Goal: Information Seeking & Learning: Check status

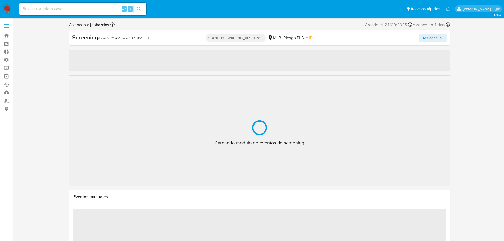
scroll to position [274, 0]
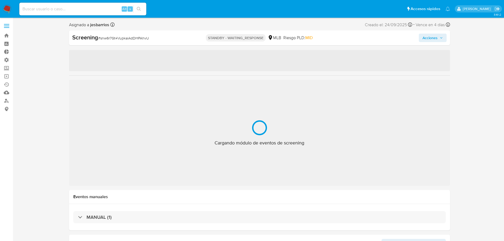
select select "10"
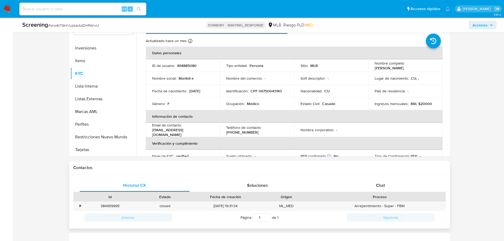
scroll to position [238, 0]
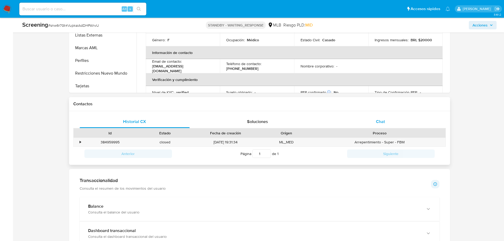
click at [380, 125] on div "Chat" at bounding box center [381, 121] width 110 height 13
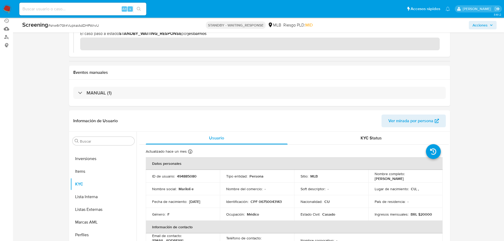
scroll to position [132, 0]
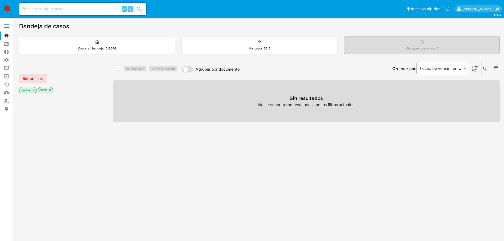
click at [70, 10] on input at bounding box center [82, 9] width 127 height 7
paste input "249904884"
type input "249904884"
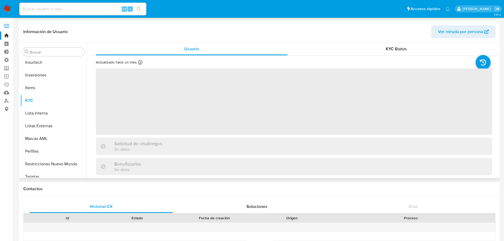
scroll to position [274, 0]
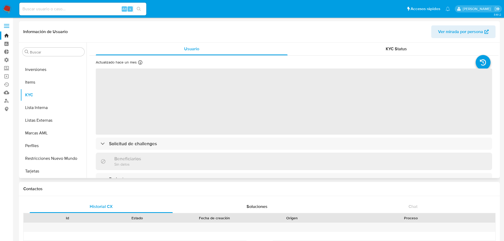
select select "10"
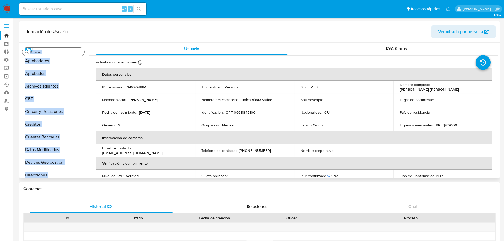
scroll to position [0, 0]
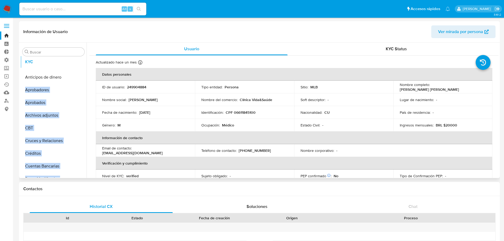
drag, startPoint x: 77, startPoint y: 121, endPoint x: 78, endPoint y: 62, distance: 59.6
click at [78, 62] on ul "Anticipos de dinero Aprobadores Aprobados Archivos adjuntos CBT Cruces y Relaci…" at bounding box center [53, 117] width 66 height 119
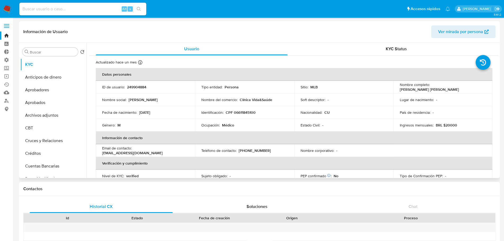
click at [134, 32] on header "Información de Usuario Ver mirada por persona" at bounding box center [259, 31] width 472 height 13
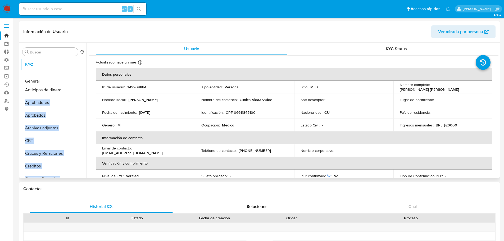
drag, startPoint x: 78, startPoint y: 163, endPoint x: 68, endPoint y: 82, distance: 81.3
click at [68, 82] on ul "KYC Anticipos de dinero Aprobadores Aprobados Archivos adjuntos CBT Cruces y Re…" at bounding box center [53, 117] width 66 height 119
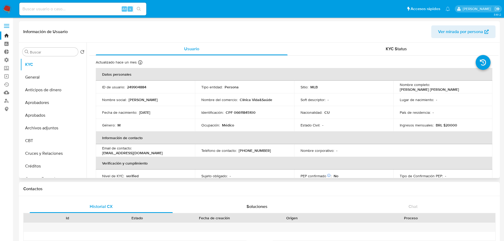
click at [119, 30] on header "Información de Usuario Ver mirada por persona" at bounding box center [259, 31] width 472 height 13
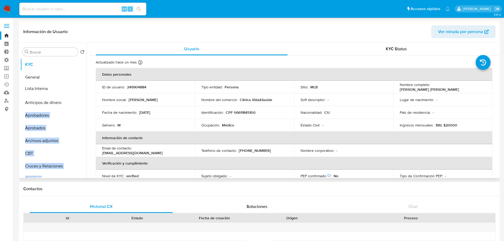
drag, startPoint x: 78, startPoint y: 143, endPoint x: 80, endPoint y: 88, distance: 55.4
click at [80, 88] on ul "KYC General Anticipos de dinero Aprobadores Aprobados Archivos adjuntos CBT Cru…" at bounding box center [53, 117] width 66 height 119
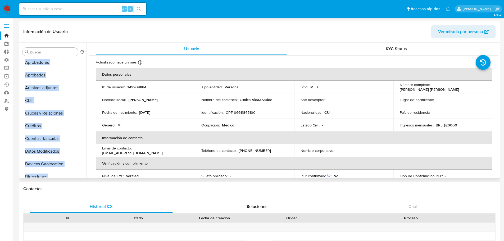
scroll to position [79, 0]
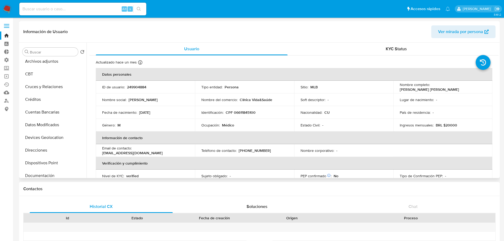
click at [118, 33] on header "Información de Usuario Ver mirada por persona" at bounding box center [259, 31] width 472 height 13
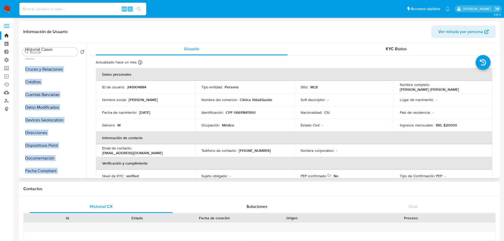
scroll to position [0, 0]
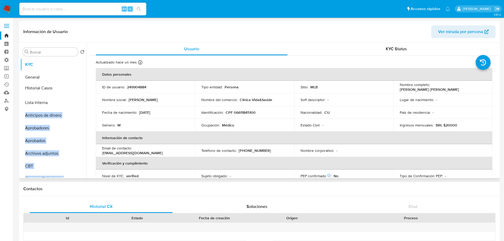
drag, startPoint x: 77, startPoint y: 109, endPoint x: 77, endPoint y: 89, distance: 19.9
click at [77, 89] on ul "KYC General Lista Interna Anticipos de dinero Aprobadores Aprobados Archivos ad…" at bounding box center [53, 117] width 66 height 119
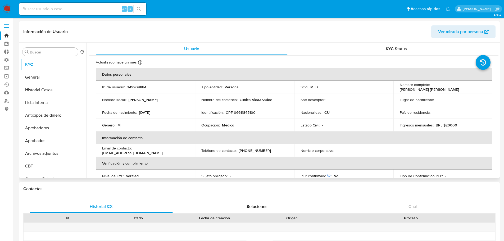
click at [104, 31] on header "Información de Usuario Ver mirada por persona" at bounding box center [259, 31] width 472 height 13
drag, startPoint x: 78, startPoint y: 121, endPoint x: 79, endPoint y: 117, distance: 3.6
click at [79, 117] on ul "KYC General Historial Casos Lista Interna Anticipos de dinero Aprobadores Aprob…" at bounding box center [53, 117] width 66 height 119
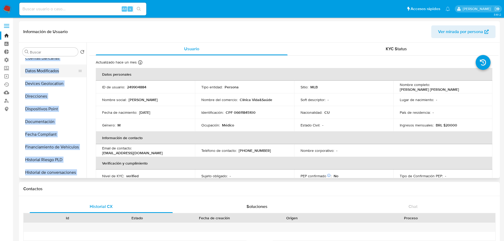
scroll to position [185, 0]
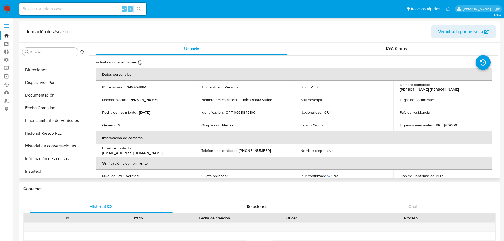
click at [100, 35] on header "Información de Usuario Ver mirada por persona" at bounding box center [259, 31] width 472 height 13
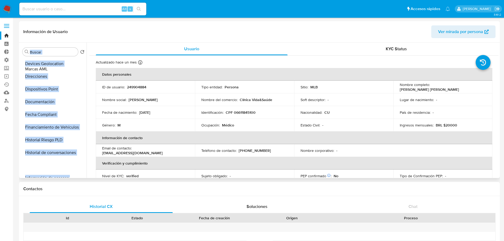
scroll to position [0, 0]
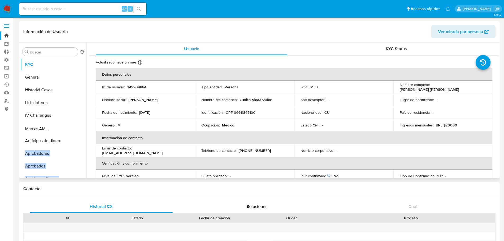
drag, startPoint x: 78, startPoint y: 132, endPoint x: 75, endPoint y: 128, distance: 5.3
click at [75, 128] on ul "KYC General Historial Casos Lista Interna IV Challenges Anticipos de dinero Apr…" at bounding box center [53, 117] width 66 height 119
drag, startPoint x: 79, startPoint y: 158, endPoint x: 82, endPoint y: 105, distance: 53.0
click at [82, 105] on ul "KYC General Historial Casos Lista Interna IV Challenges Marcas AML Anticipos de…" at bounding box center [53, 117] width 66 height 119
click at [107, 37] on header "Información de Usuario Ver mirada por persona" at bounding box center [259, 31] width 472 height 13
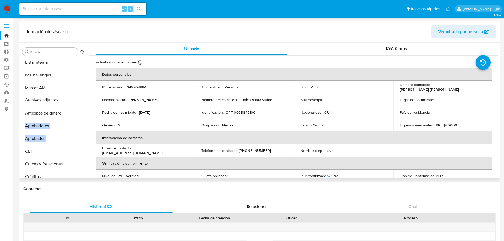
drag, startPoint x: 78, startPoint y: 139, endPoint x: 74, endPoint y: 101, distance: 38.8
click at [75, 101] on ul "KYC General Historial Casos Restricciones Nuevo Mundo Lista Interna IV Challeng…" at bounding box center [53, 117] width 66 height 119
click at [99, 32] on header "Información de Usuario Ver mirada por persona" at bounding box center [259, 31] width 472 height 13
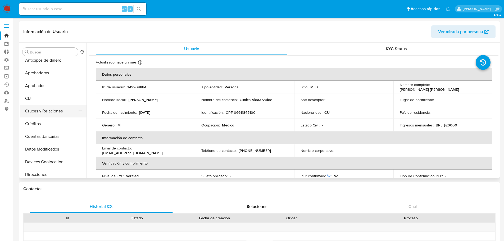
scroll to position [132, 0]
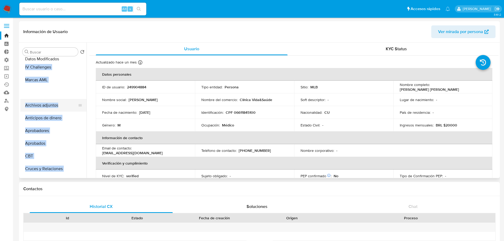
drag, startPoint x: 78, startPoint y: 122, endPoint x: 73, endPoint y: 58, distance: 64.0
click at [73, 58] on ul "KYC General Historial Casos Restricciones Nuevo Mundo Lista Interna IV Challeng…" at bounding box center [53, 117] width 66 height 119
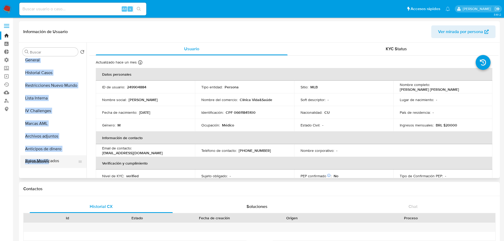
scroll to position [26, 0]
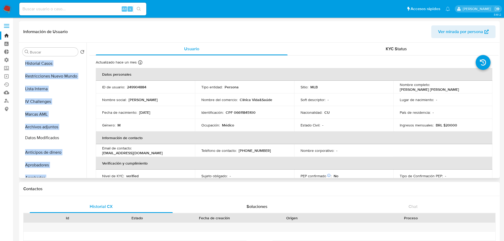
click at [71, 138] on ul "Datos Modificados KYC General Historial Casos Restricciones Nuevo Mundo Lista I…" at bounding box center [53, 117] width 66 height 119
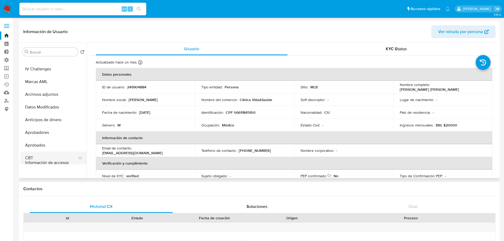
scroll to position [69, 0]
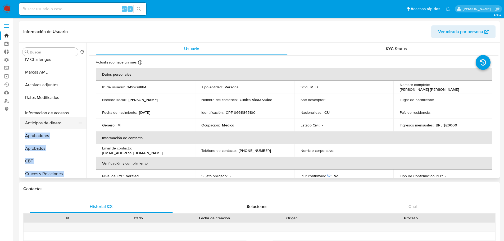
drag, startPoint x: 79, startPoint y: 94, endPoint x: 75, endPoint y: 112, distance: 18.3
click at [75, 112] on ul "KYC General Historial Casos Restricciones Nuevo Mundo Lista Interna IV Challeng…" at bounding box center [53, 117] width 66 height 119
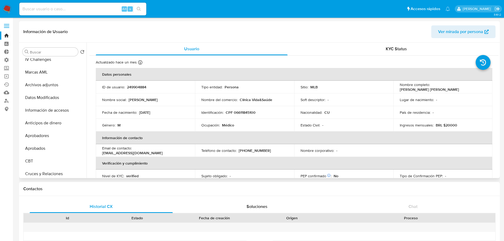
click at [100, 32] on header "Información de Usuario Ver mirada por persona" at bounding box center [259, 31] width 472 height 13
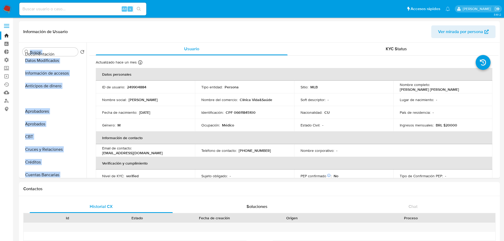
scroll to position [0, 0]
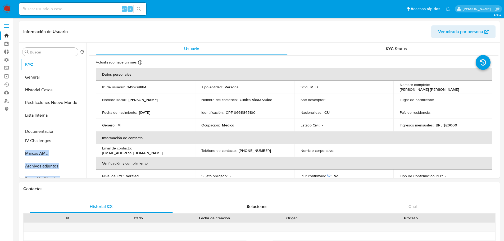
drag, startPoint x: 77, startPoint y: 145, endPoint x: 72, endPoint y: 132, distance: 13.7
click at [72, 132] on ul "KYC General Historial Casos Restricciones Nuevo Mundo Lista Interna IV Challeng…" at bounding box center [53, 117] width 66 height 119
click at [104, 32] on header "Información de Usuario Ver mirada por persona" at bounding box center [259, 31] width 472 height 13
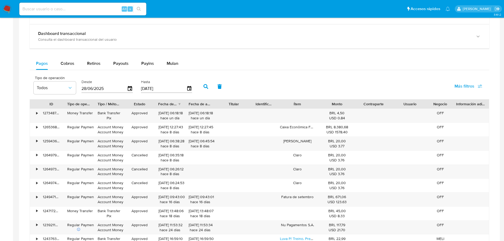
scroll to position [265, 0]
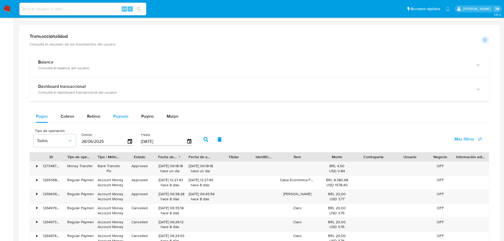
click at [125, 115] on span "Payouts" at bounding box center [120, 116] width 15 height 6
select select "10"
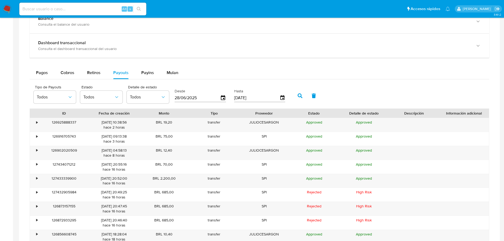
scroll to position [318, 0]
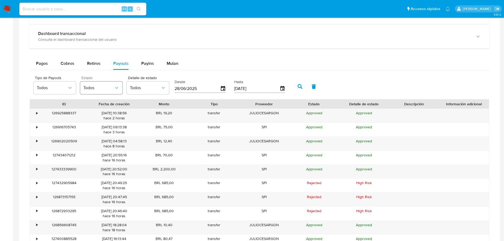
click at [101, 90] on span "Todos" at bounding box center [98, 87] width 31 height 5
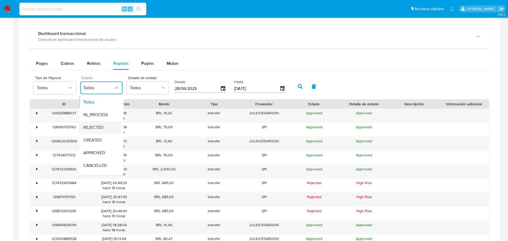
click at [94, 128] on span "REJECTED" at bounding box center [93, 127] width 20 height 5
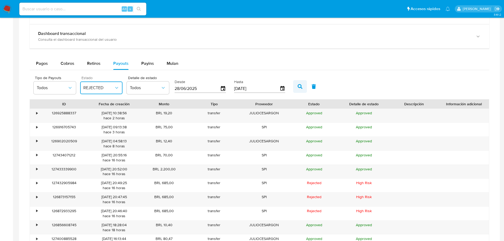
click at [302, 83] on button "button" at bounding box center [300, 86] width 14 height 13
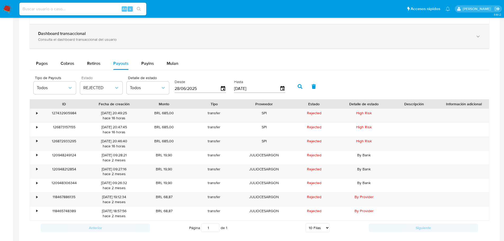
click at [235, 41] on div "Consulta el dashboard transaccional del usuario" at bounding box center [254, 39] width 432 height 5
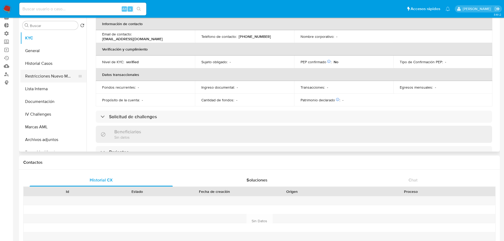
scroll to position [62, 0]
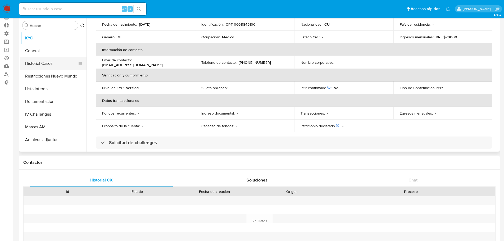
click at [51, 64] on button "Historial Casos" at bounding box center [51, 63] width 62 height 13
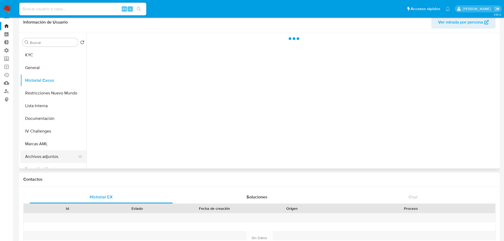
scroll to position [0, 0]
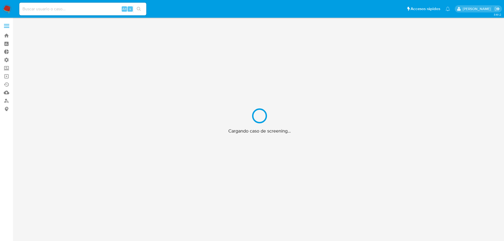
scroll to position [19, 0]
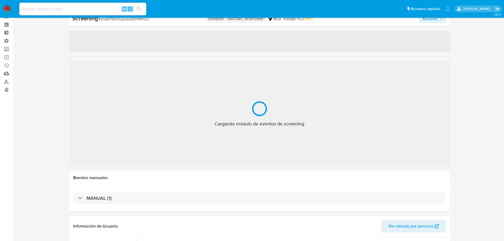
select select "10"
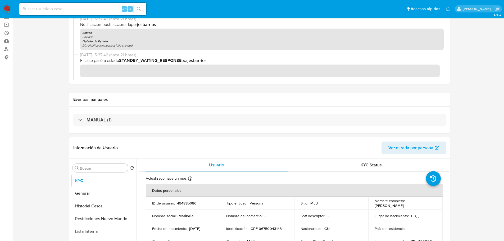
scroll to position [0, 0]
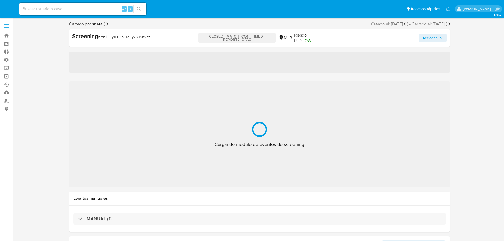
select select "10"
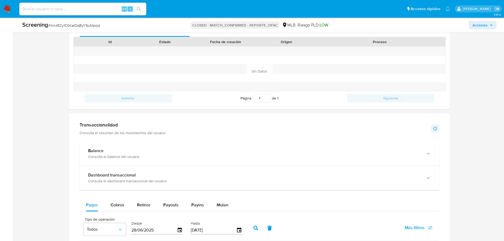
scroll to position [423, 0]
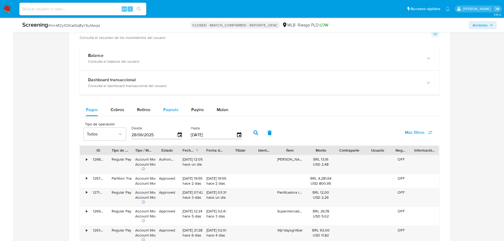
click at [172, 109] on span "Payouts" at bounding box center [170, 110] width 15 height 6
select select "10"
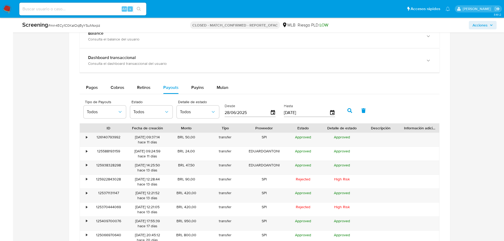
scroll to position [476, 0]
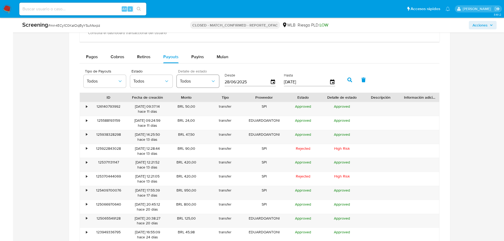
click at [195, 78] on button "Todos" at bounding box center [198, 81] width 42 height 13
click at [153, 83] on span "Todos" at bounding box center [148, 81] width 31 height 5
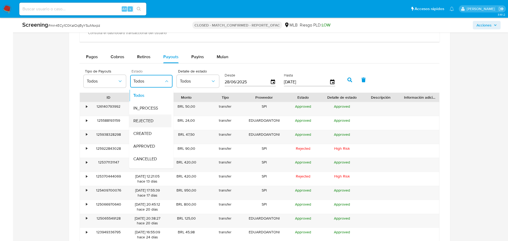
click at [150, 122] on span "REJECTED" at bounding box center [143, 120] width 20 height 5
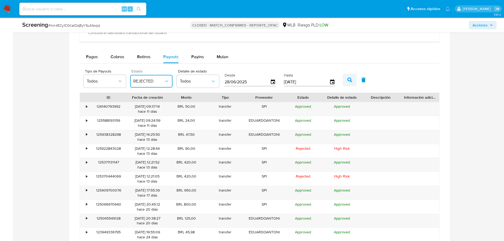
click at [351, 79] on icon "button" at bounding box center [350, 80] width 5 height 5
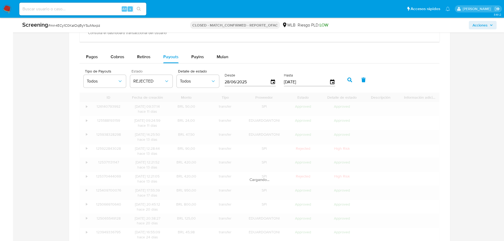
scroll to position [468, 0]
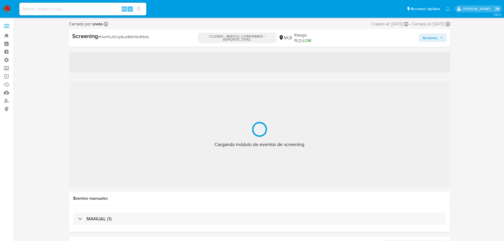
select select "10"
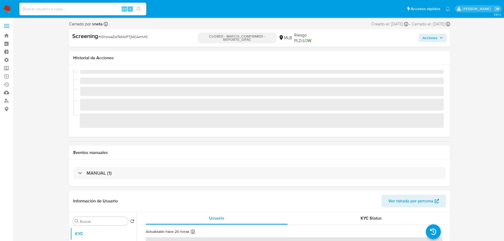
select select "10"
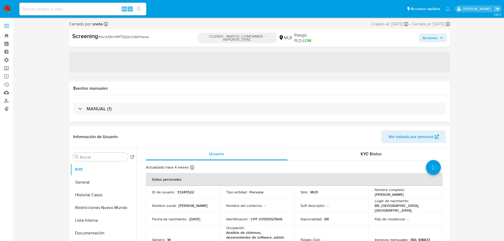
select select "10"
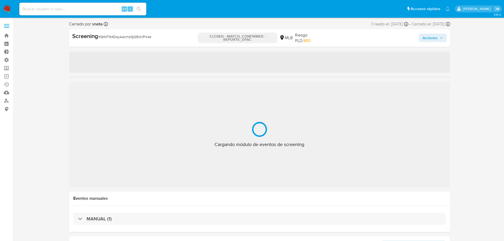
select select "10"
